Goal: Task Accomplishment & Management: Manage account settings

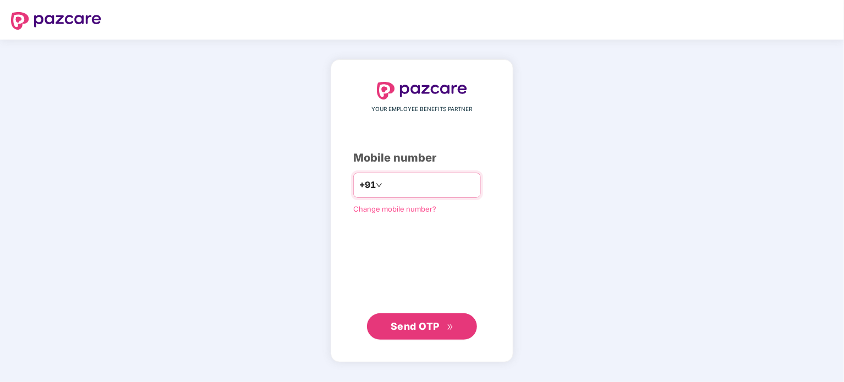
type input "**********"
click at [427, 323] on span "Send OTP" at bounding box center [414, 326] width 49 height 12
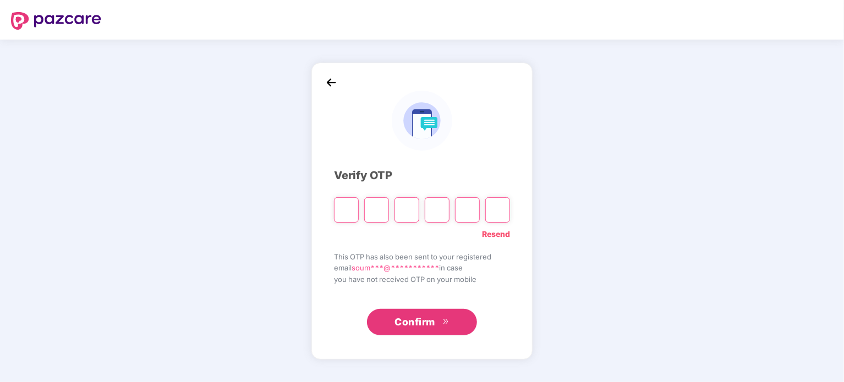
type input "*"
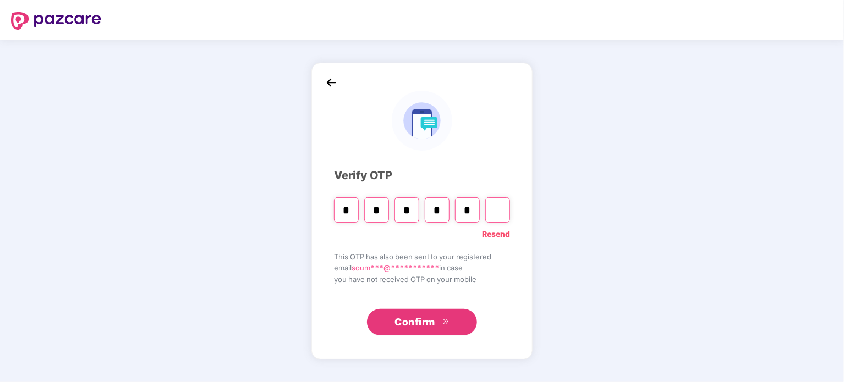
type input "*"
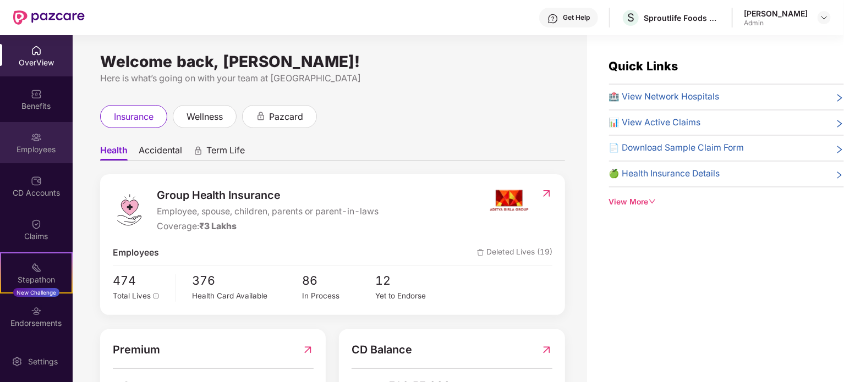
click at [40, 150] on div "Employees" at bounding box center [36, 149] width 73 height 11
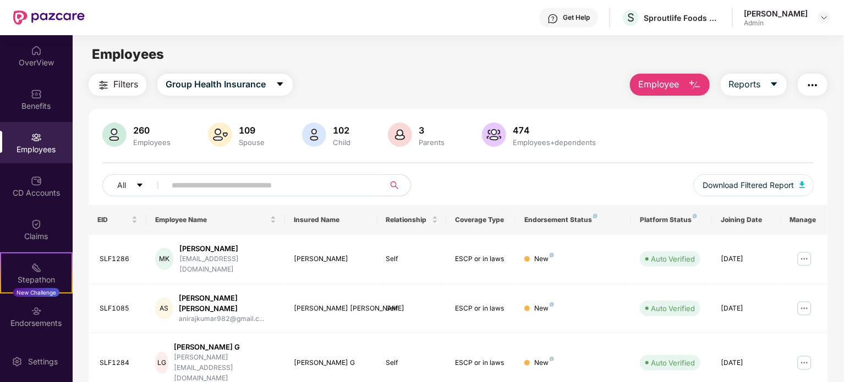
click at [226, 185] on input "text" at bounding box center [270, 185] width 197 height 16
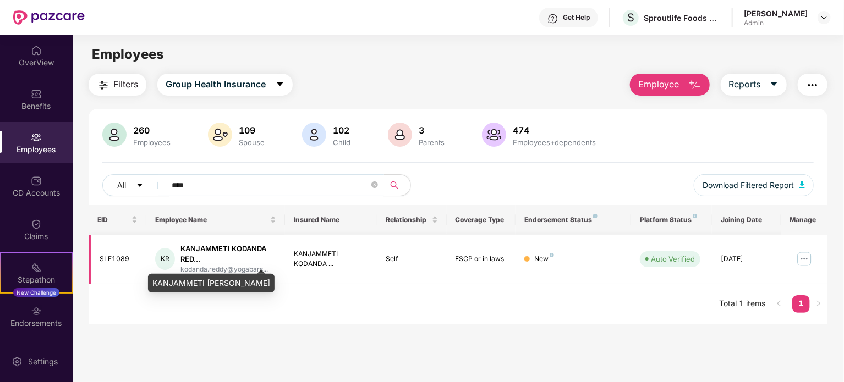
type input "****"
click at [224, 251] on div "KANJAMMETI KODANDA RED..." at bounding box center [228, 254] width 96 height 21
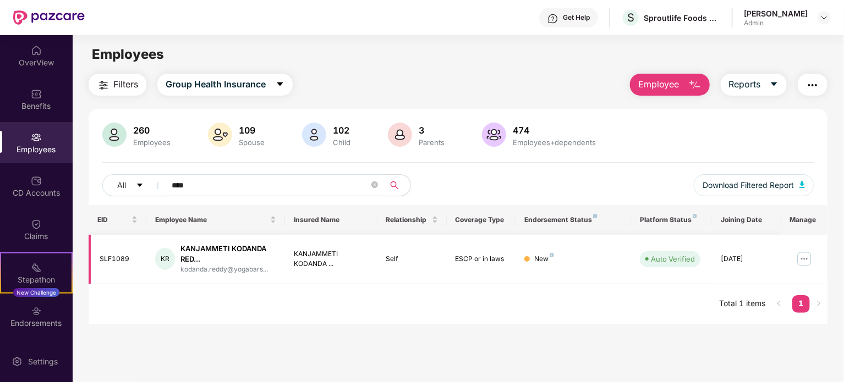
click at [803, 257] on img at bounding box center [804, 259] width 18 height 18
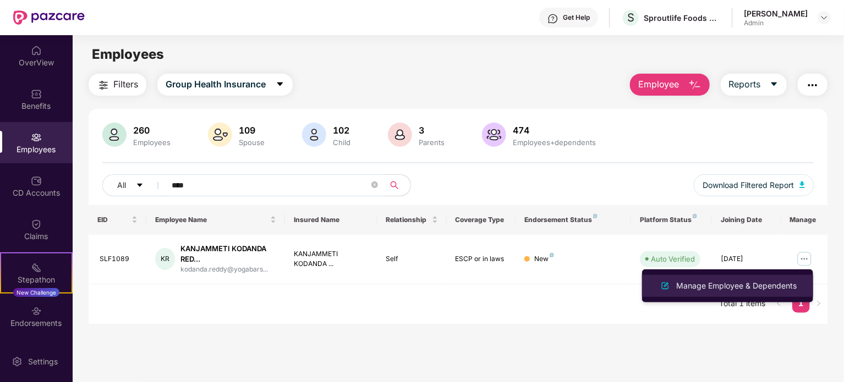
click at [724, 280] on div "Manage Employee & Dependents" at bounding box center [736, 286] width 125 height 12
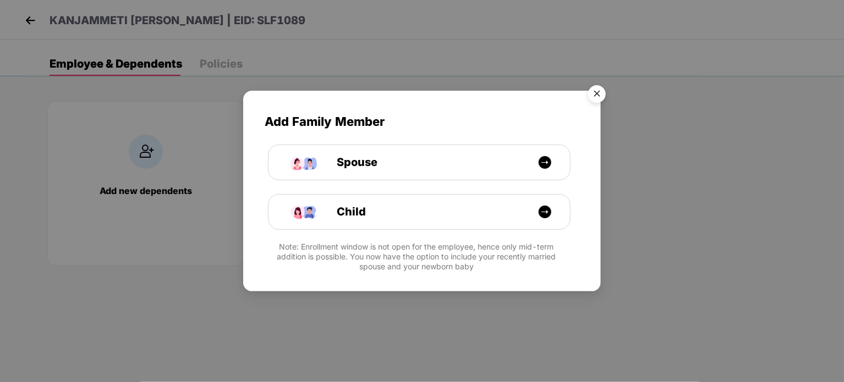
click at [594, 92] on img "Close" at bounding box center [596, 95] width 31 height 31
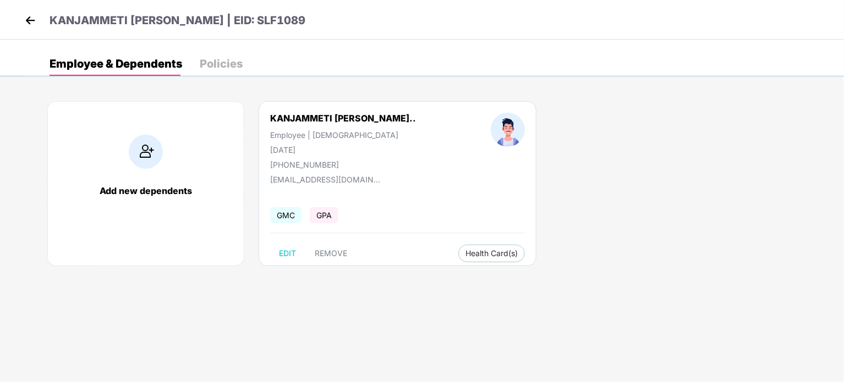
click at [349, 298] on body "KANJAMMETI [PERSON_NAME] | EID: SLF1089 Employee & Dependents Policies Add new …" at bounding box center [422, 191] width 844 height 382
